Goal: Find specific page/section: Find specific page/section

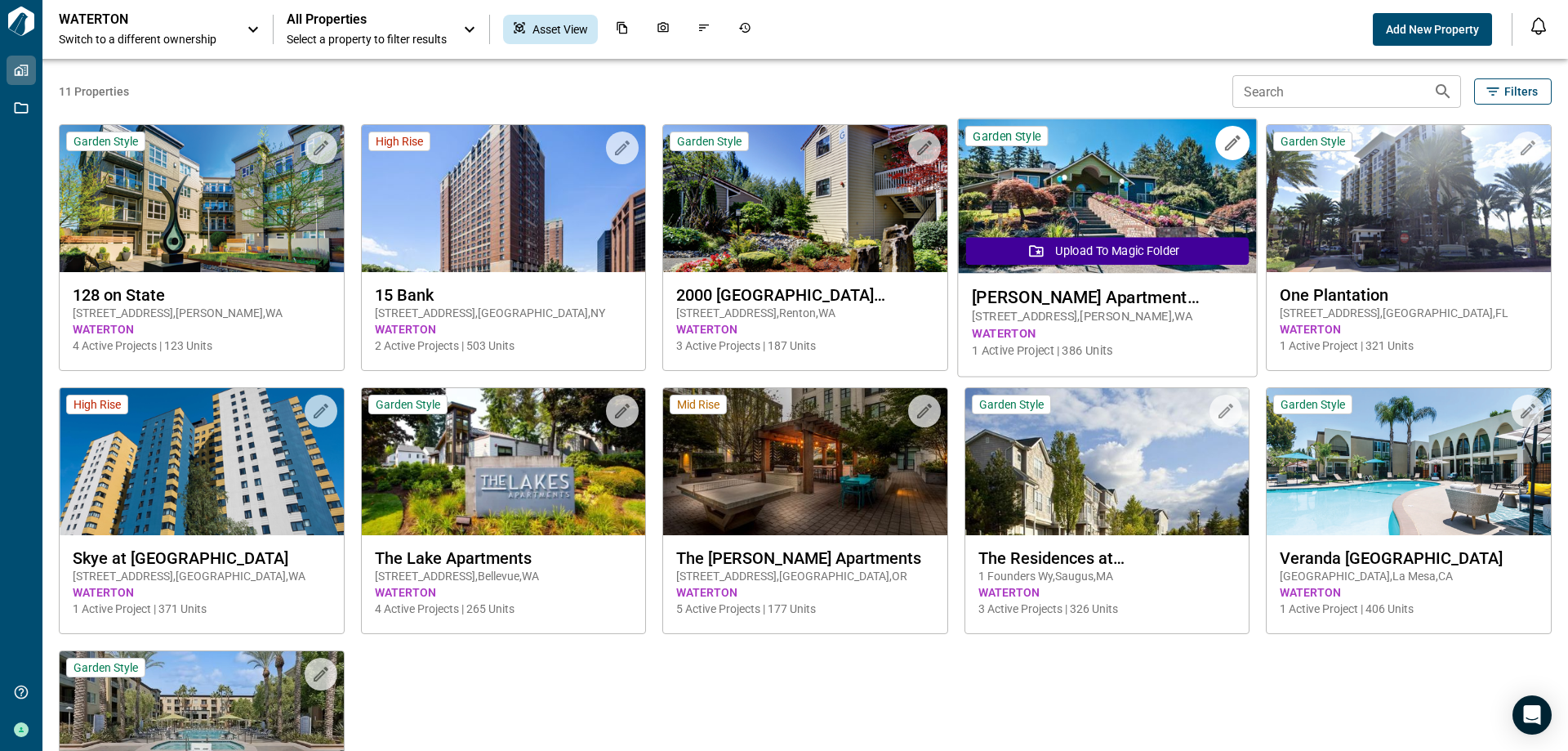
click at [1149, 325] on span "WATERTON" at bounding box center [1107, 333] width 271 height 17
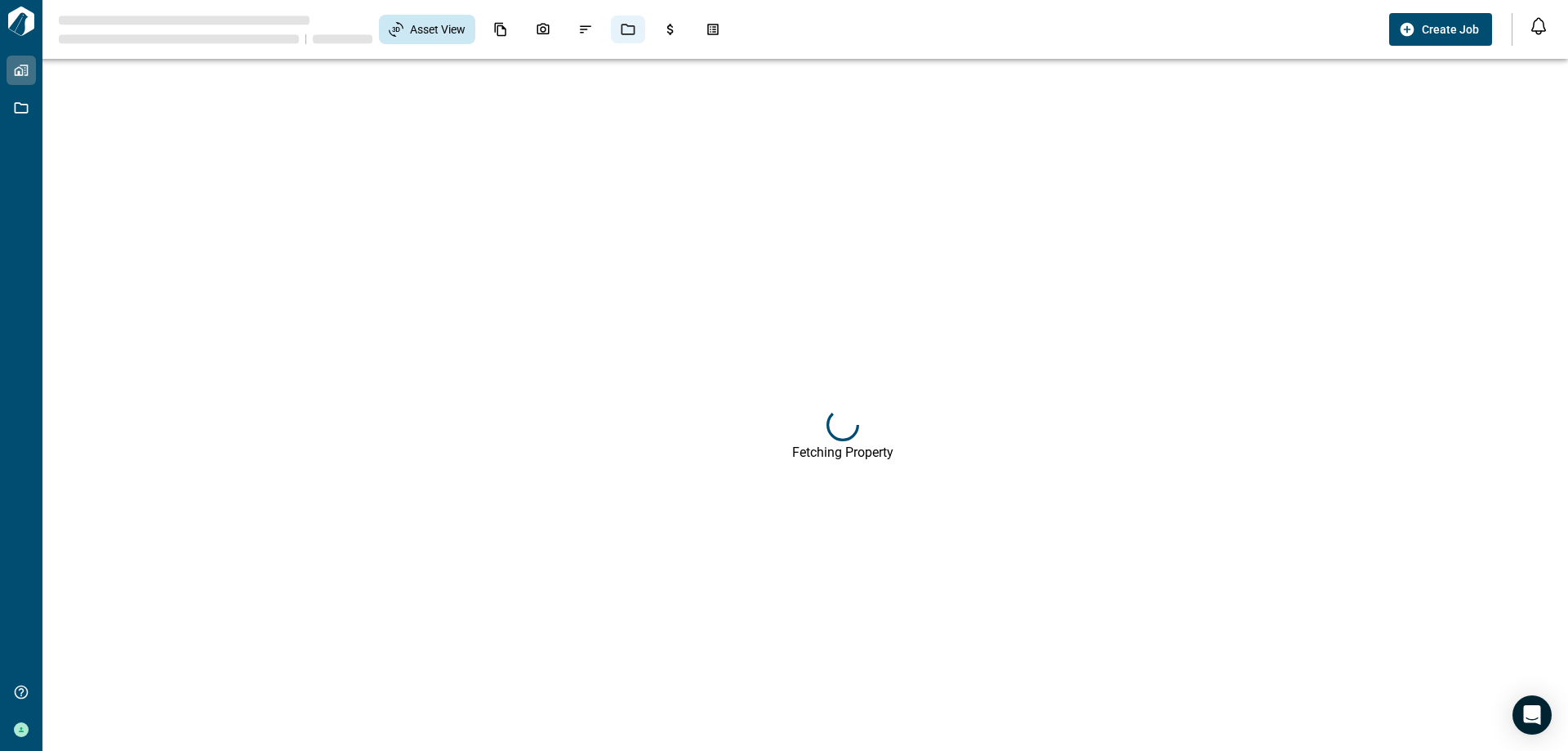
click at [632, 28] on icon "Jobs" at bounding box center [628, 30] width 15 height 15
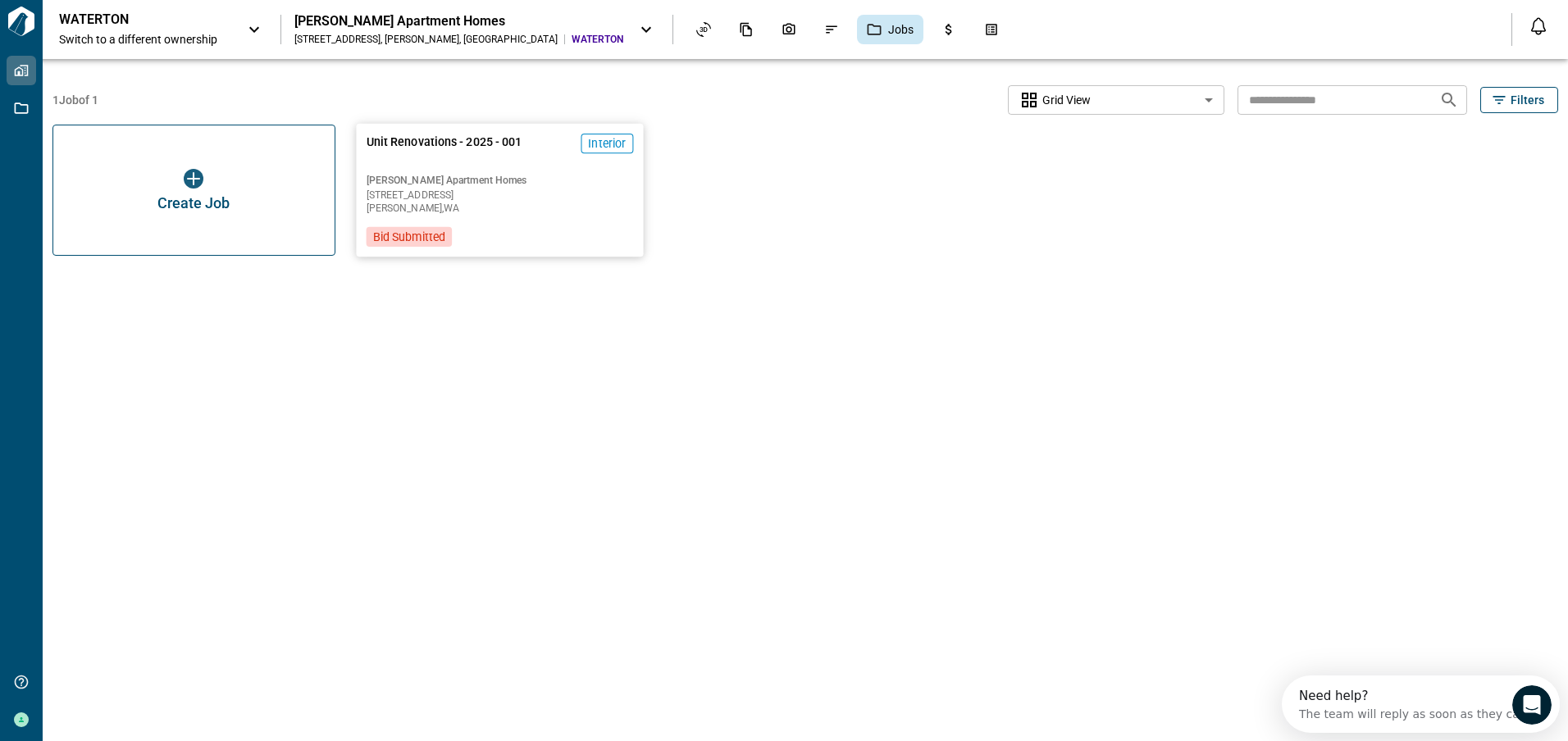
click at [485, 194] on span "[STREET_ADDRESS]" at bounding box center [499, 195] width 268 height 10
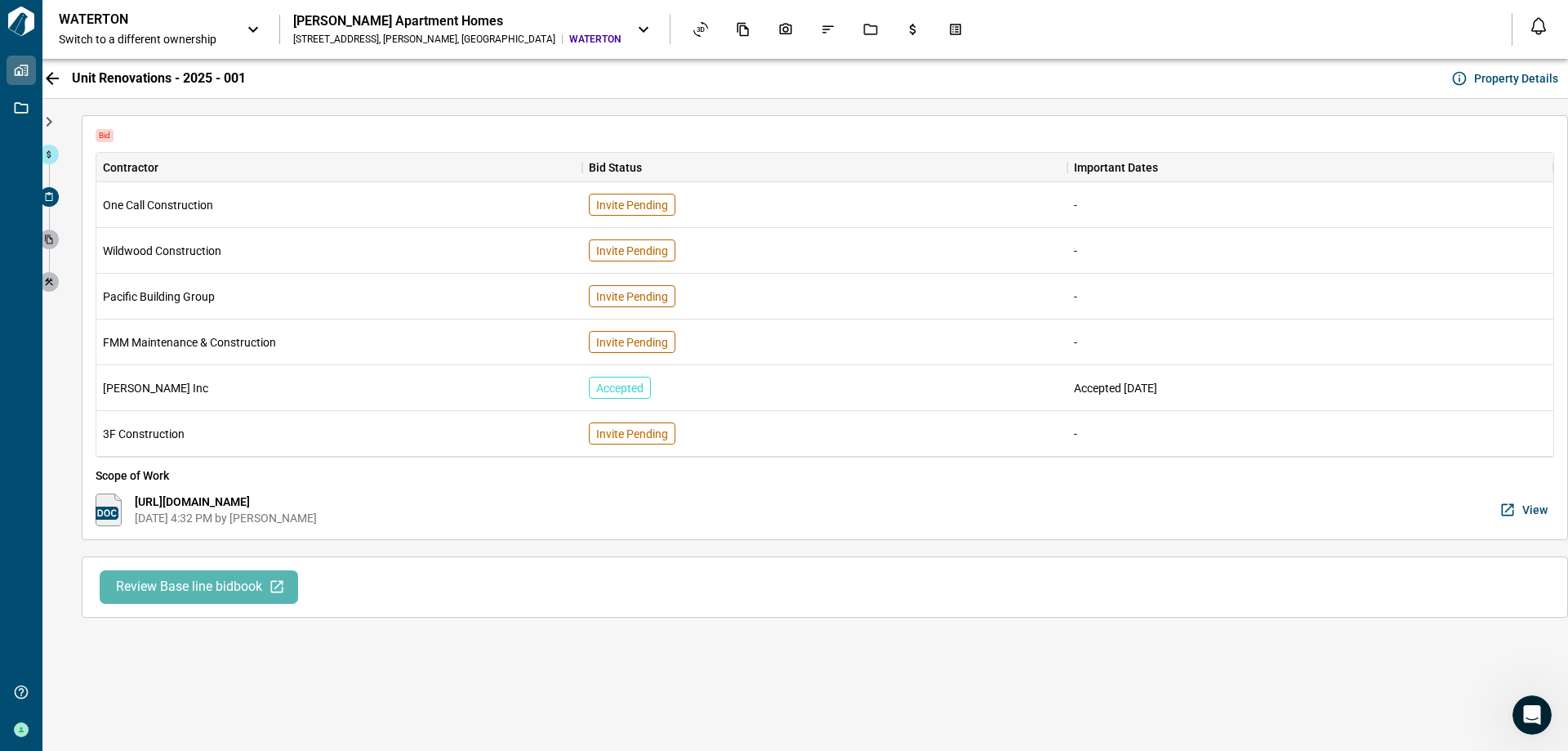
click at [209, 583] on span "Review Base line bidbook" at bounding box center [189, 587] width 146 height 17
